Goal: Contribute content

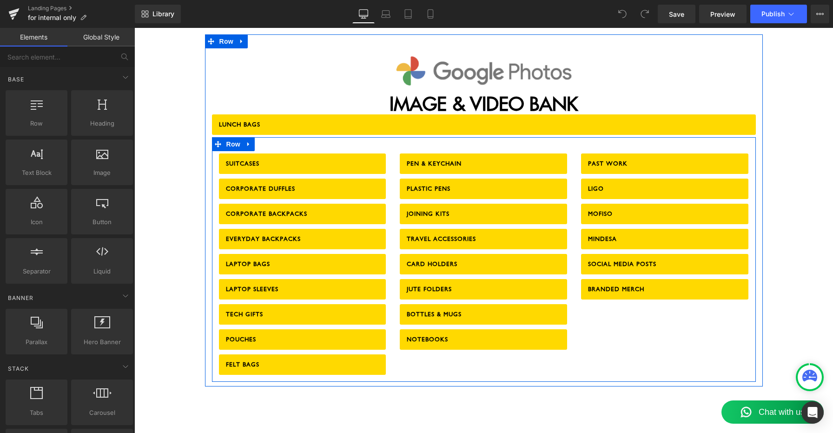
scroll to position [1190, 0]
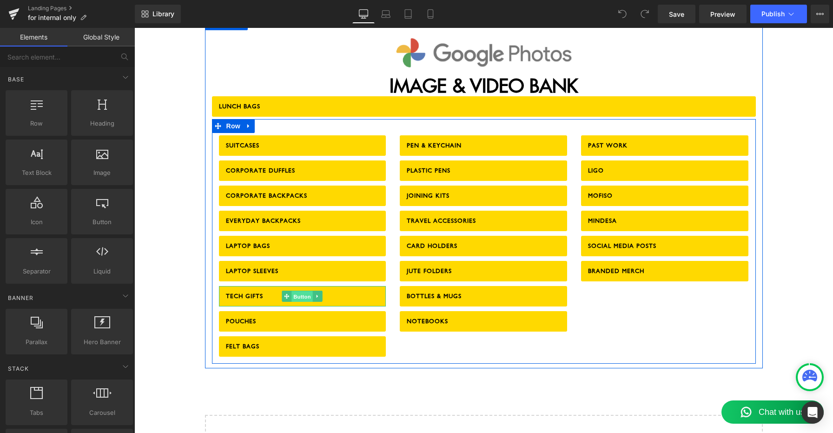
click at [302, 291] on span "Button" at bounding box center [302, 296] width 21 height 11
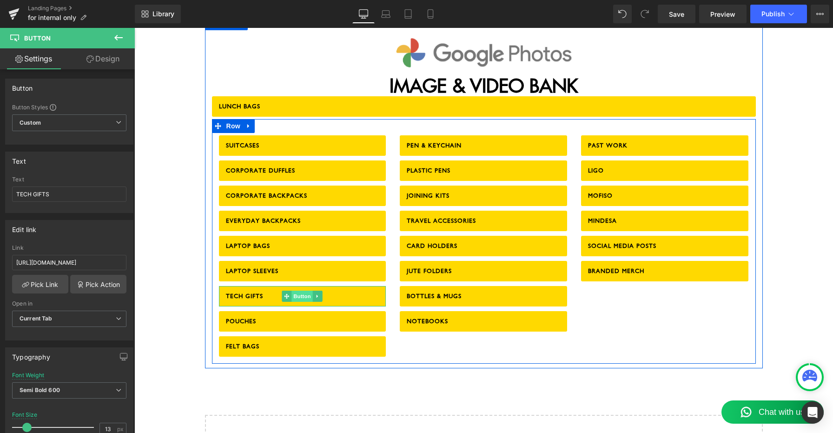
click at [298, 291] on span "Button" at bounding box center [302, 296] width 21 height 11
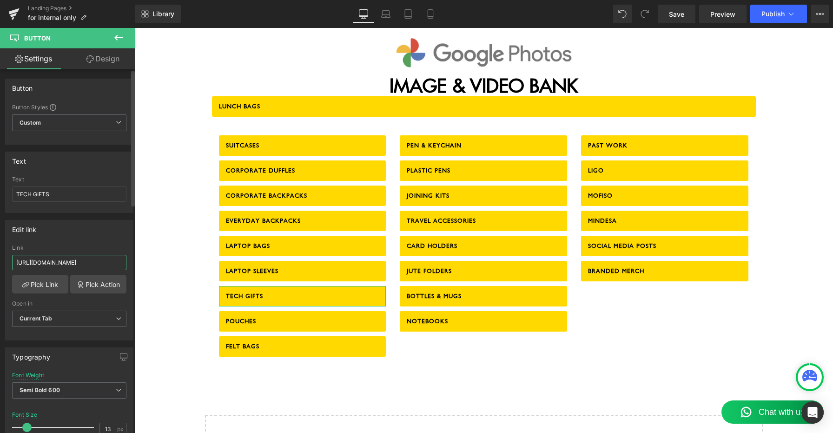
click at [69, 263] on input "[URL][DOMAIN_NAME]" at bounding box center [69, 262] width 114 height 15
paste input "[DOMAIN_NAME][URL]"
type input "[URL][DOMAIN_NAME]"
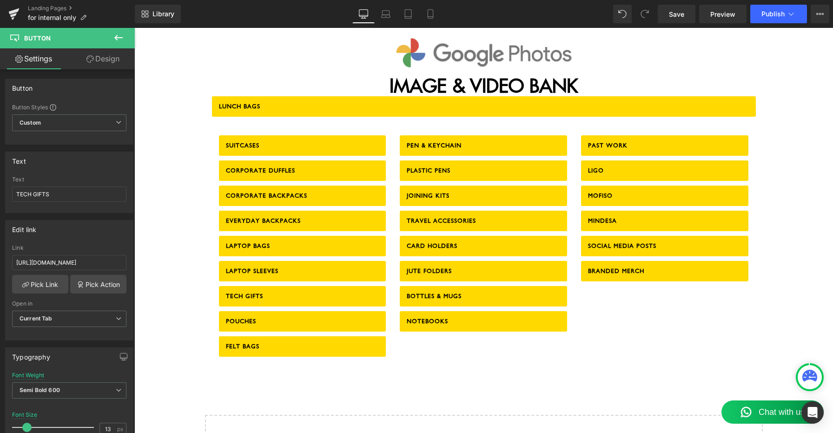
scroll to position [0, 0]
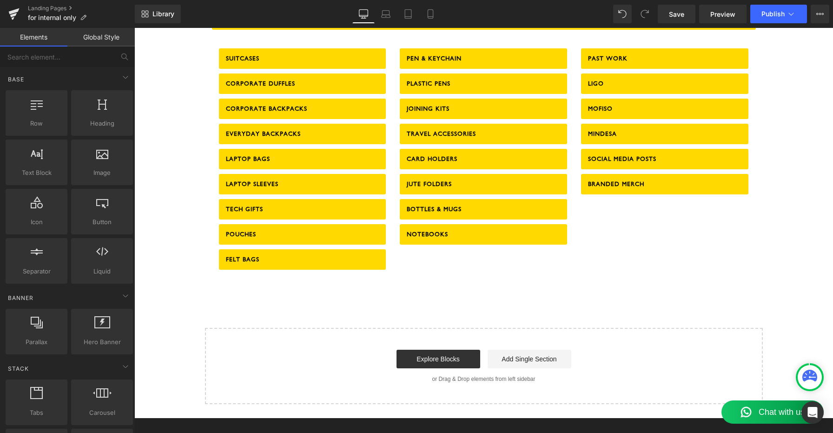
scroll to position [1203, 0]
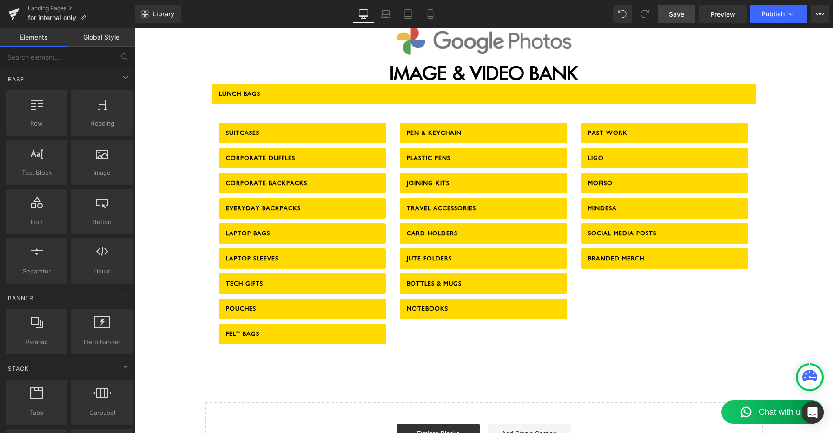
click at [679, 8] on link "Save" at bounding box center [677, 14] width 38 height 19
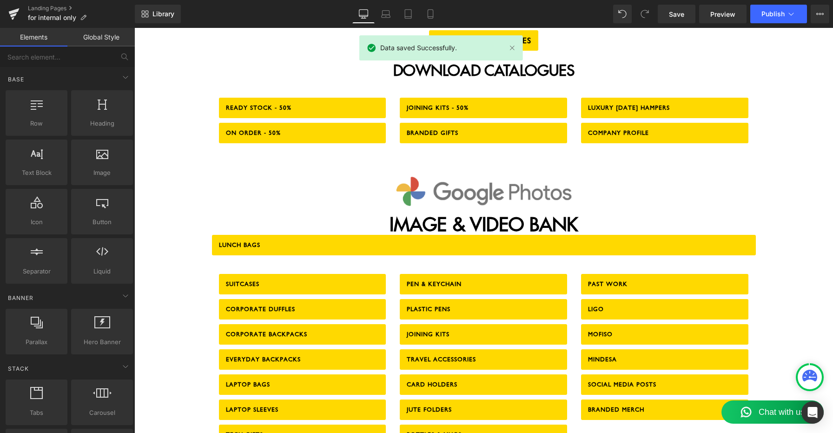
scroll to position [1056, 0]
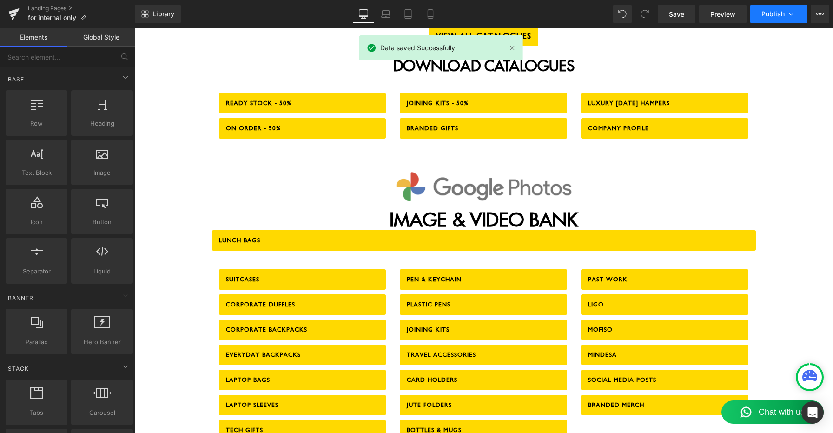
click at [782, 9] on button "Publish" at bounding box center [778, 14] width 57 height 19
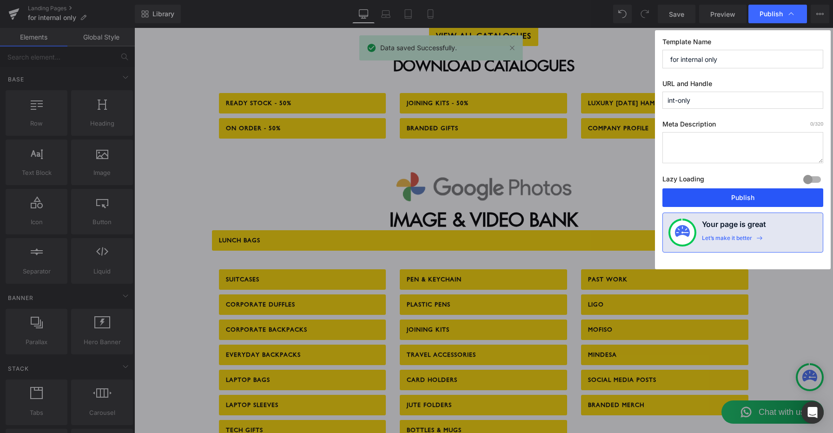
click at [732, 196] on button "Publish" at bounding box center [743, 197] width 161 height 19
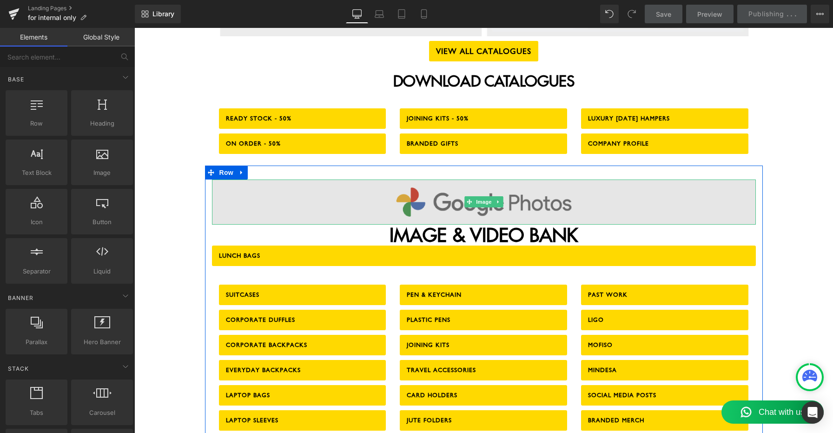
scroll to position [1036, 0]
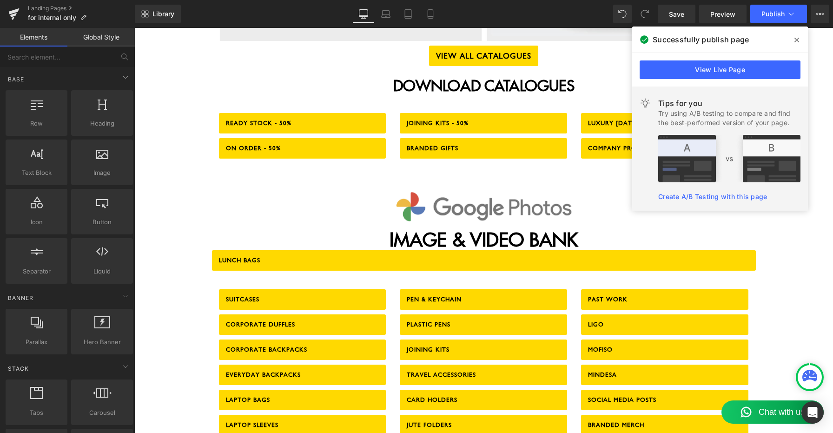
click at [798, 39] on icon at bounding box center [797, 39] width 5 height 7
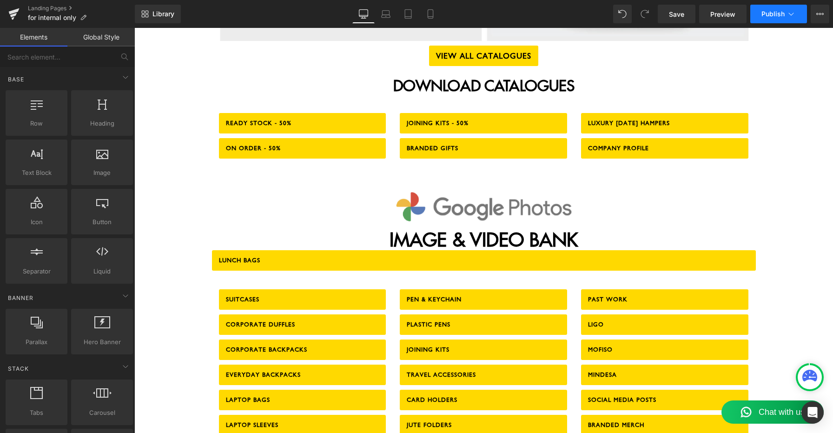
click at [789, 16] on icon at bounding box center [791, 13] width 9 height 9
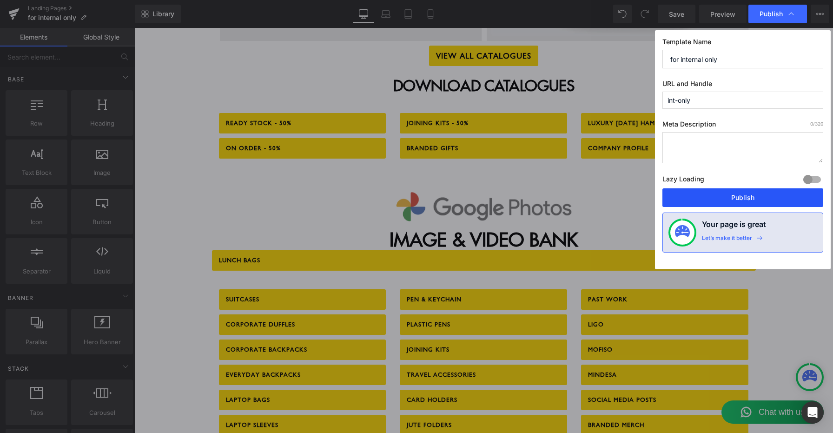
click at [743, 201] on button "Publish" at bounding box center [743, 197] width 161 height 19
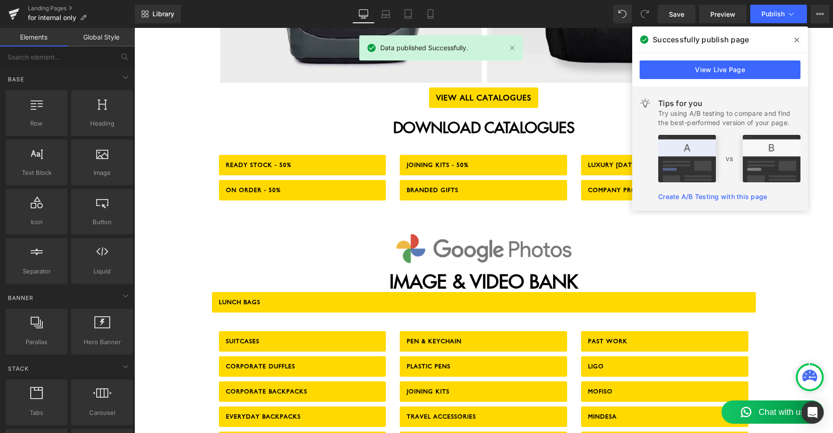
scroll to position [993, 0]
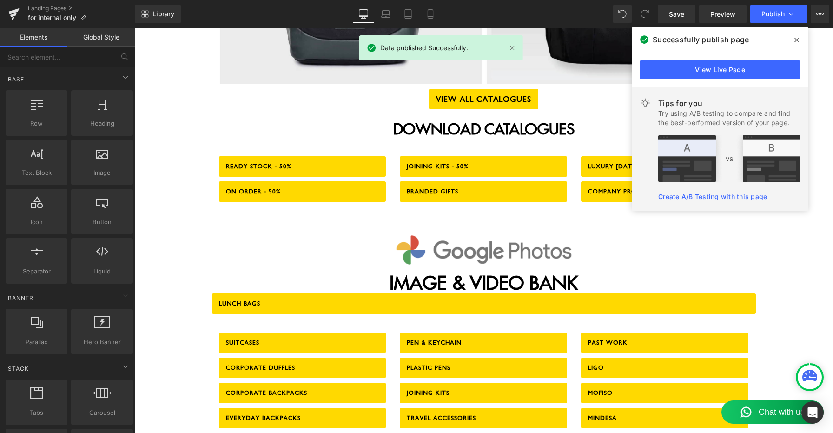
click at [797, 39] on icon at bounding box center [797, 40] width 5 height 5
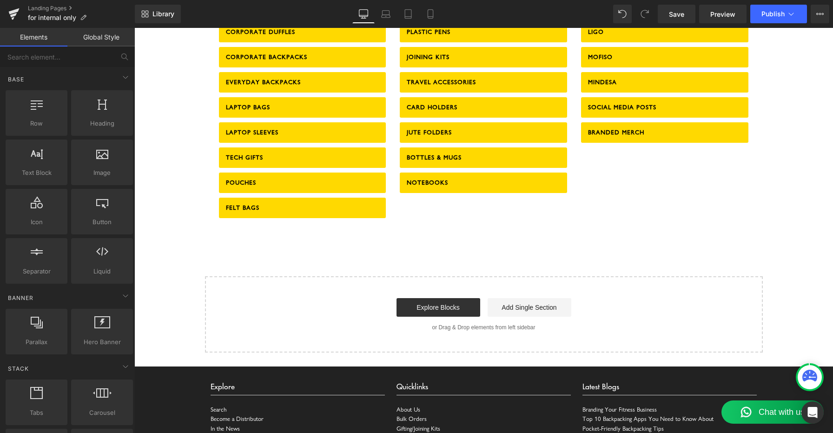
scroll to position [1328, 0]
